Goal: Task Accomplishment & Management: Manage account settings

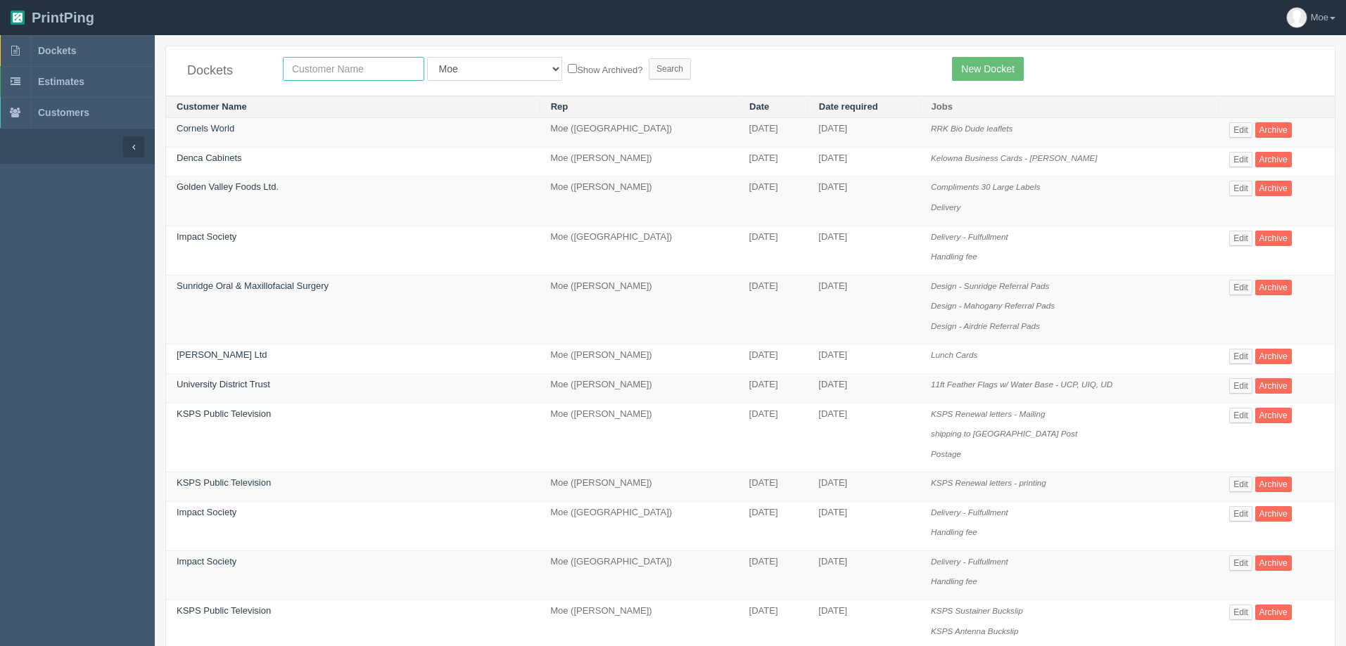
click at [385, 63] on input "text" at bounding box center [353, 69] width 141 height 24
type input "[PERSON_NAME]"
click at [649, 69] on input "Search" at bounding box center [670, 68] width 42 height 21
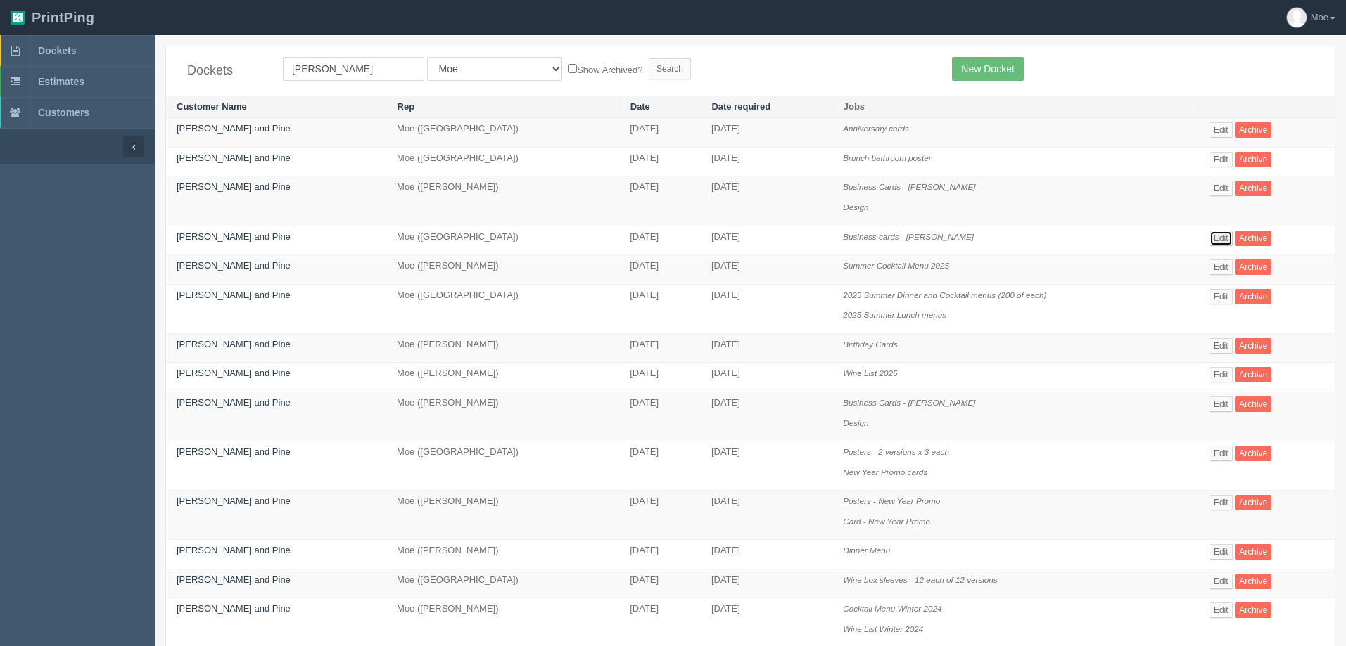
click at [1220, 236] on link "Edit" at bounding box center [1220, 238] width 23 height 15
